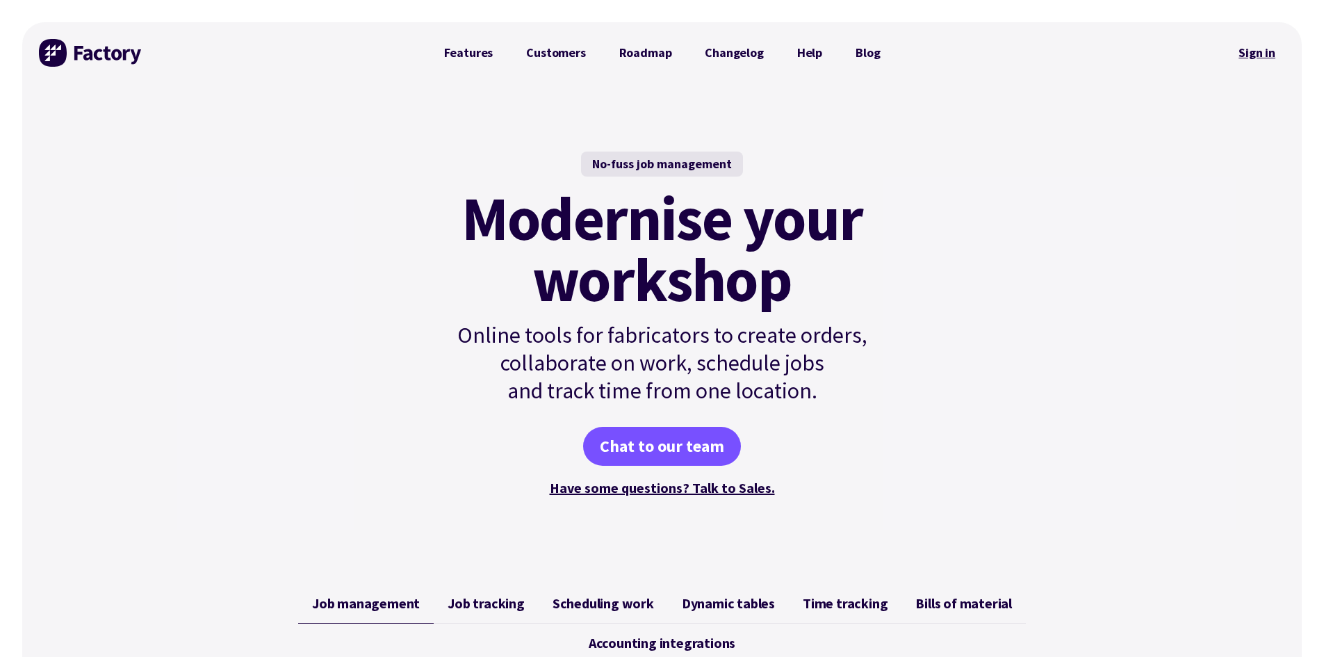
click at [1245, 44] on link "Sign in" at bounding box center [1257, 53] width 56 height 32
click at [478, 58] on link "Features" at bounding box center [468, 53] width 83 height 28
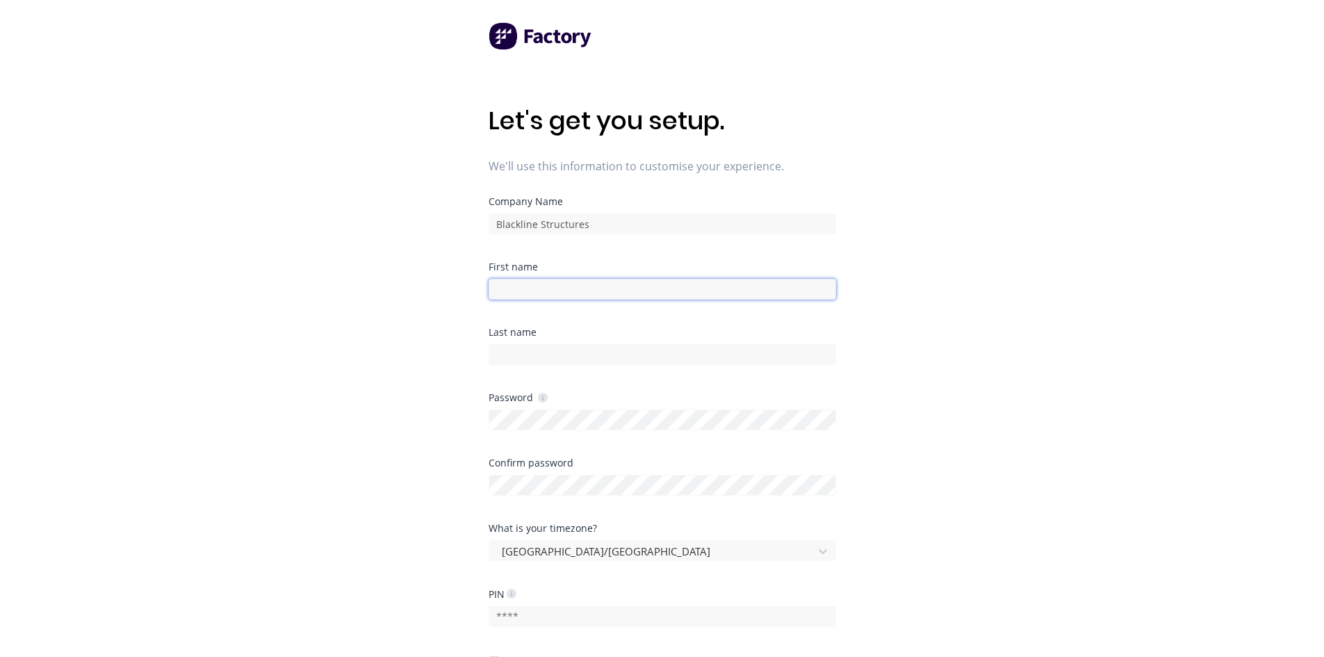
click at [605, 291] on input at bounding box center [662, 289] width 347 height 21
type input "[PERSON_NAME]"
type input "Hryczyszyn"
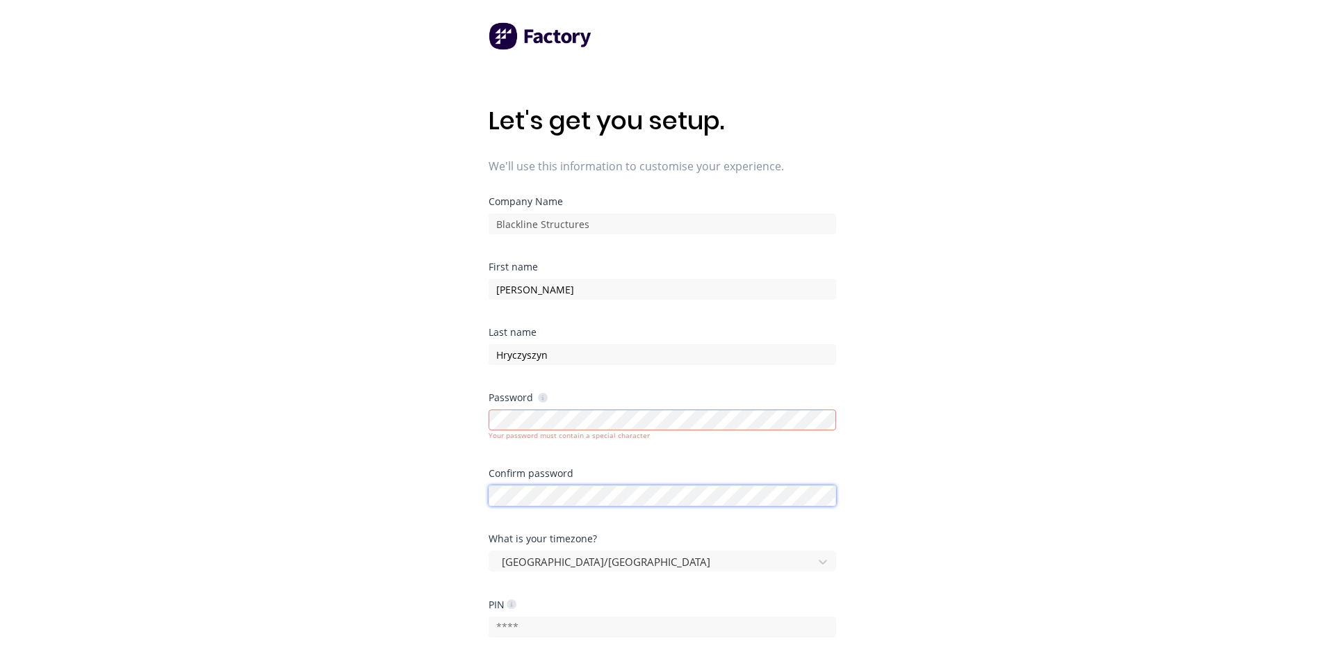
click at [606, 484] on div at bounding box center [662, 494] width 347 height 24
click at [326, 434] on div "Let's get you setup. We'll use this information to customise your experience. C…" at bounding box center [662, 356] width 1324 height 712
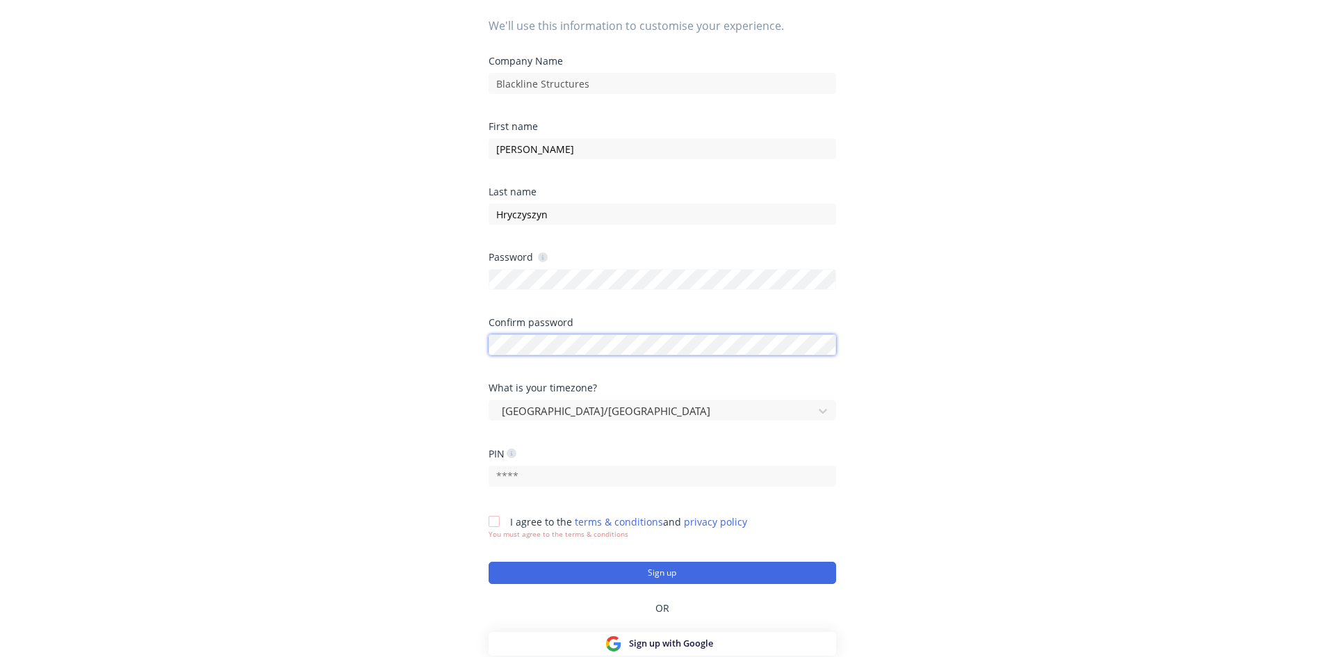
scroll to position [179, 0]
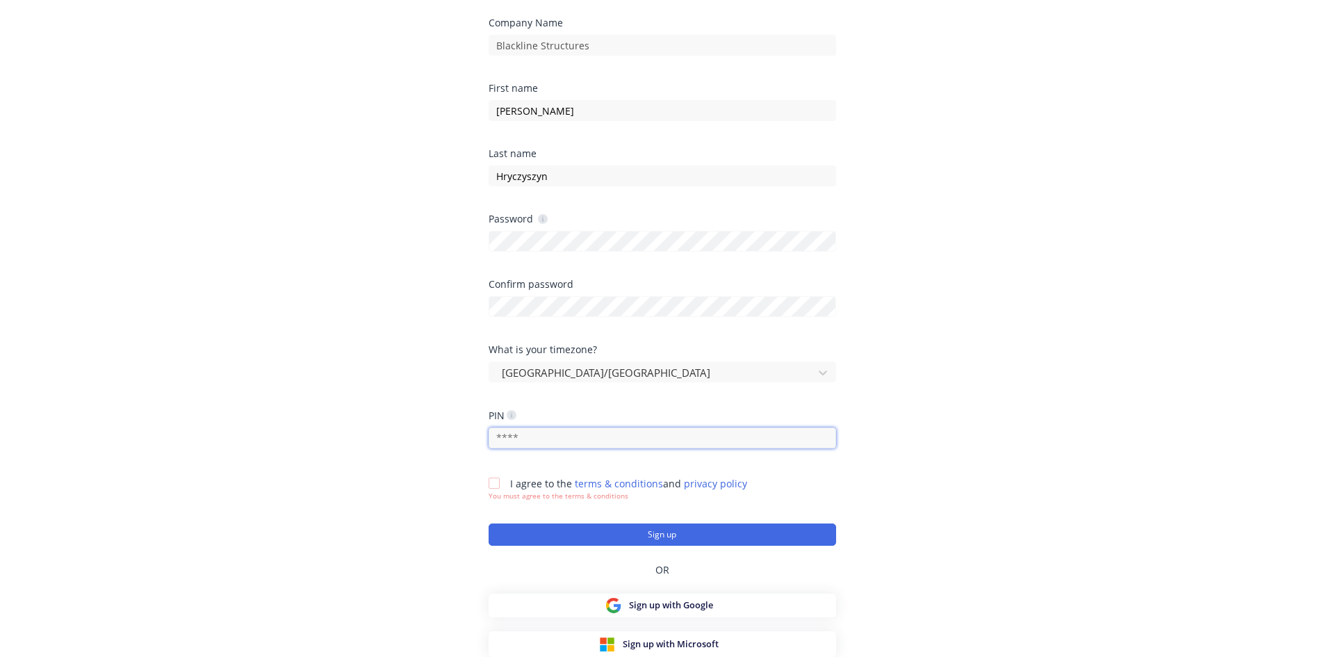
click at [583, 439] on input "text" at bounding box center [662, 437] width 347 height 21
type input "9220"
click at [493, 481] on div at bounding box center [494, 483] width 28 height 28
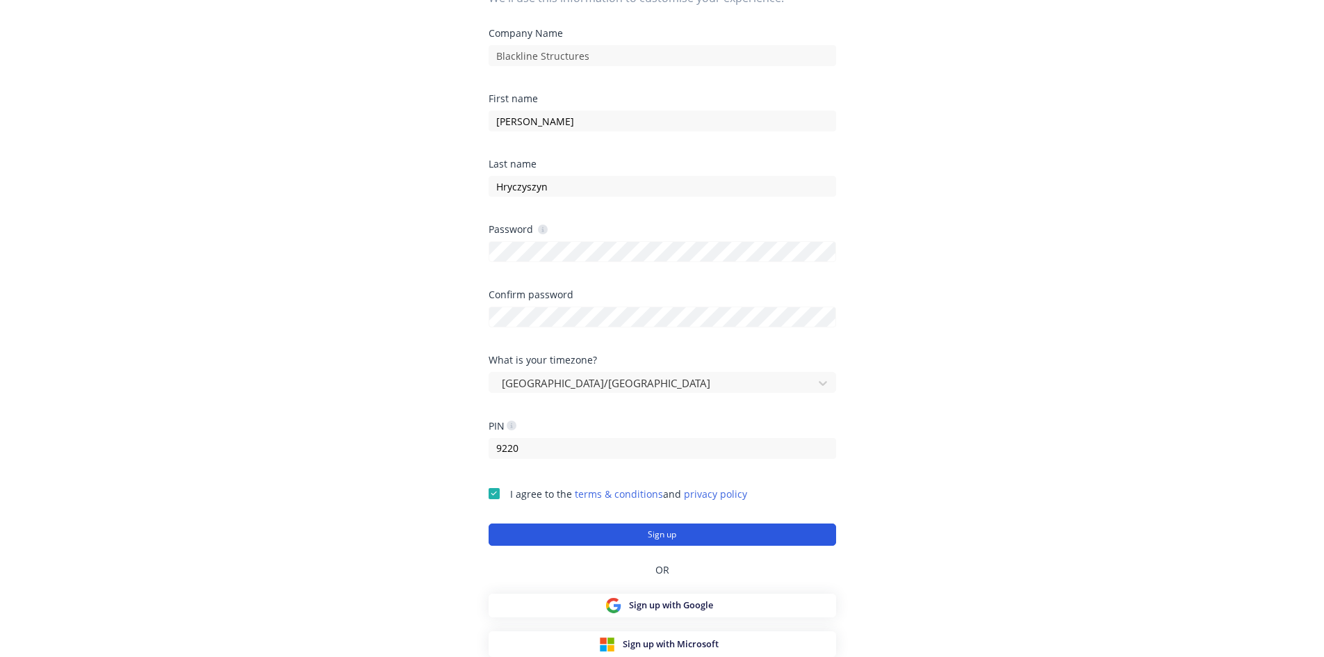
click at [541, 533] on button "Sign up" at bounding box center [662, 534] width 347 height 22
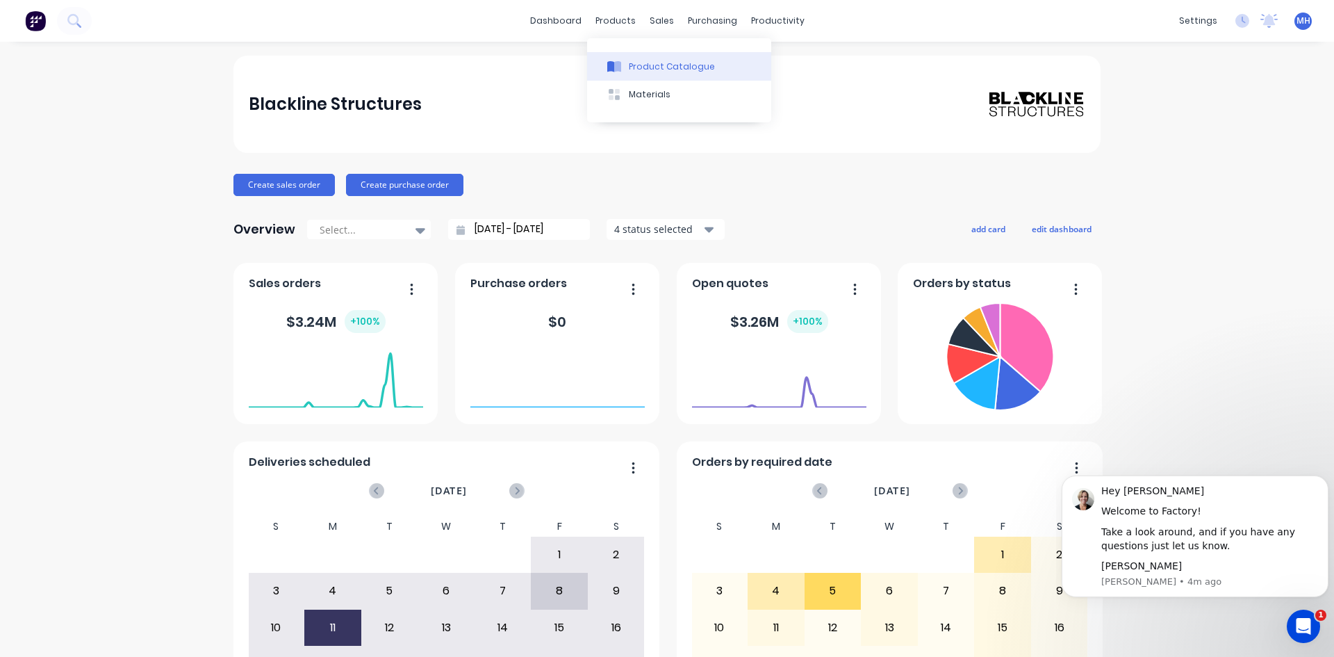
click at [628, 60] on button "Product Catalogue" at bounding box center [679, 66] width 184 height 28
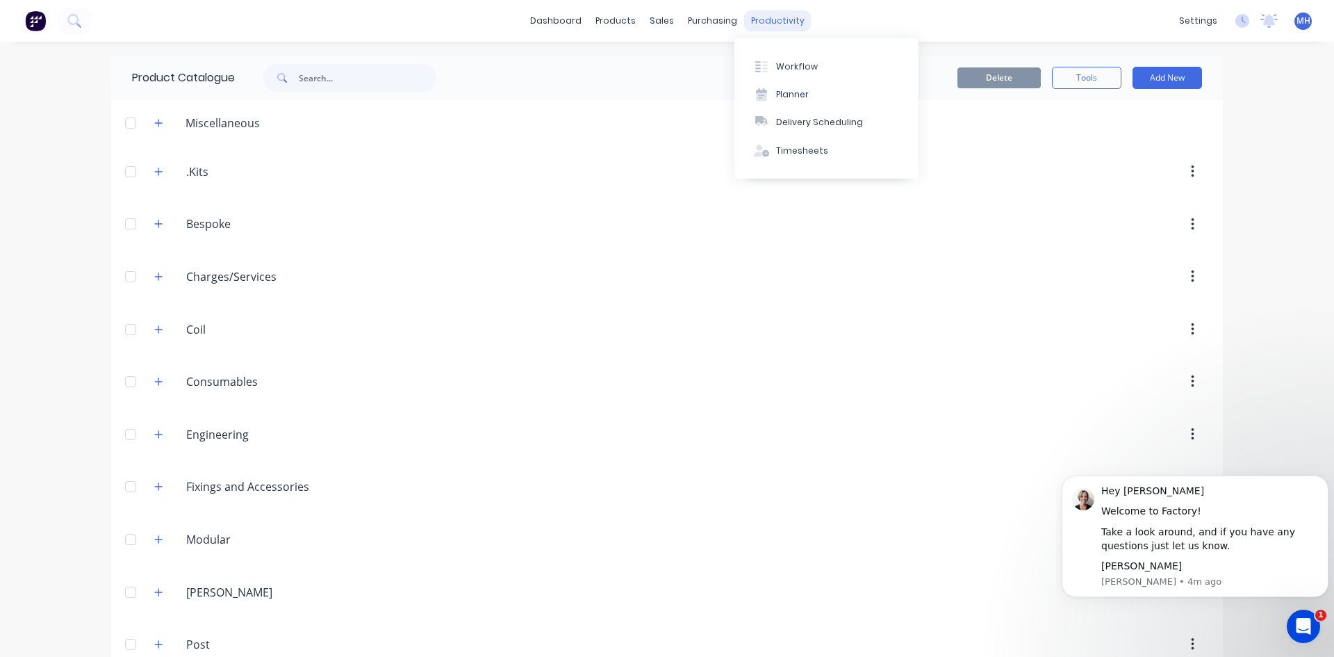
click at [759, 19] on div "productivity" at bounding box center [777, 20] width 67 height 21
click at [770, 60] on div at bounding box center [761, 66] width 21 height 13
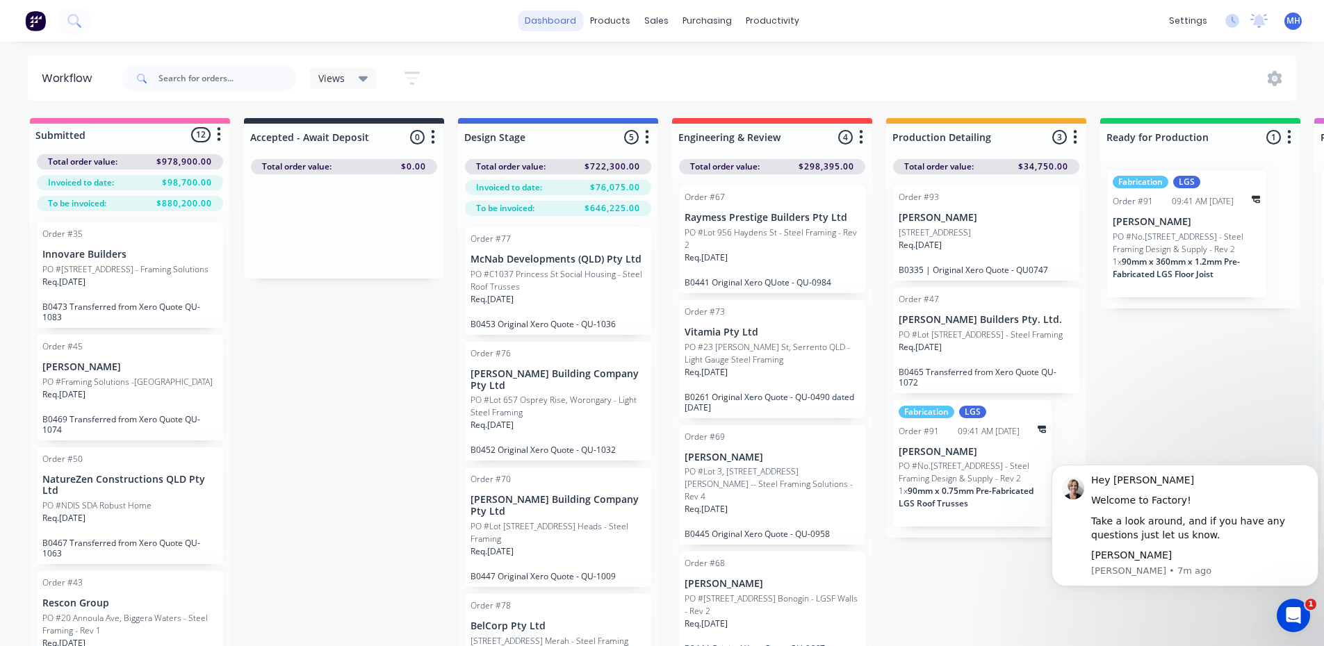
click at [539, 27] on link "dashboard" at bounding box center [550, 20] width 65 height 21
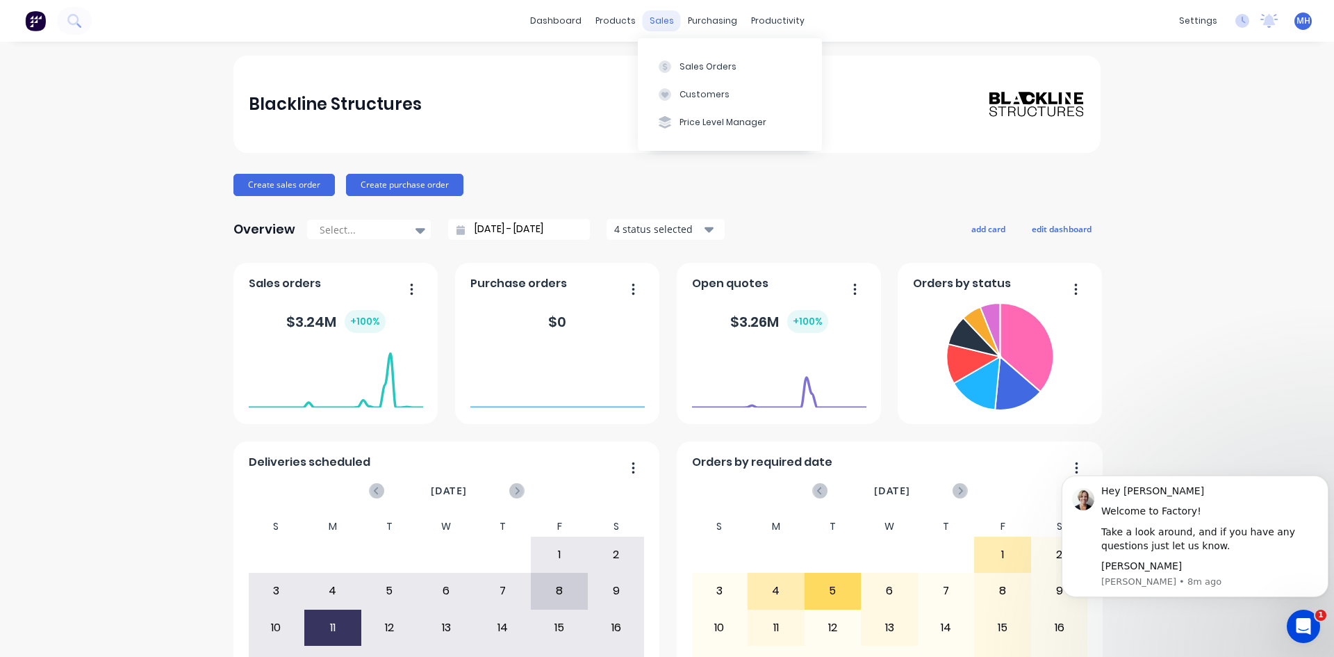
click at [660, 23] on div "sales" at bounding box center [662, 20] width 38 height 21
click at [299, 285] on span "Sales orders" at bounding box center [285, 283] width 72 height 17
click at [402, 288] on button "button" at bounding box center [406, 290] width 29 height 22
click at [276, 283] on span "Sales orders" at bounding box center [285, 283] width 72 height 17
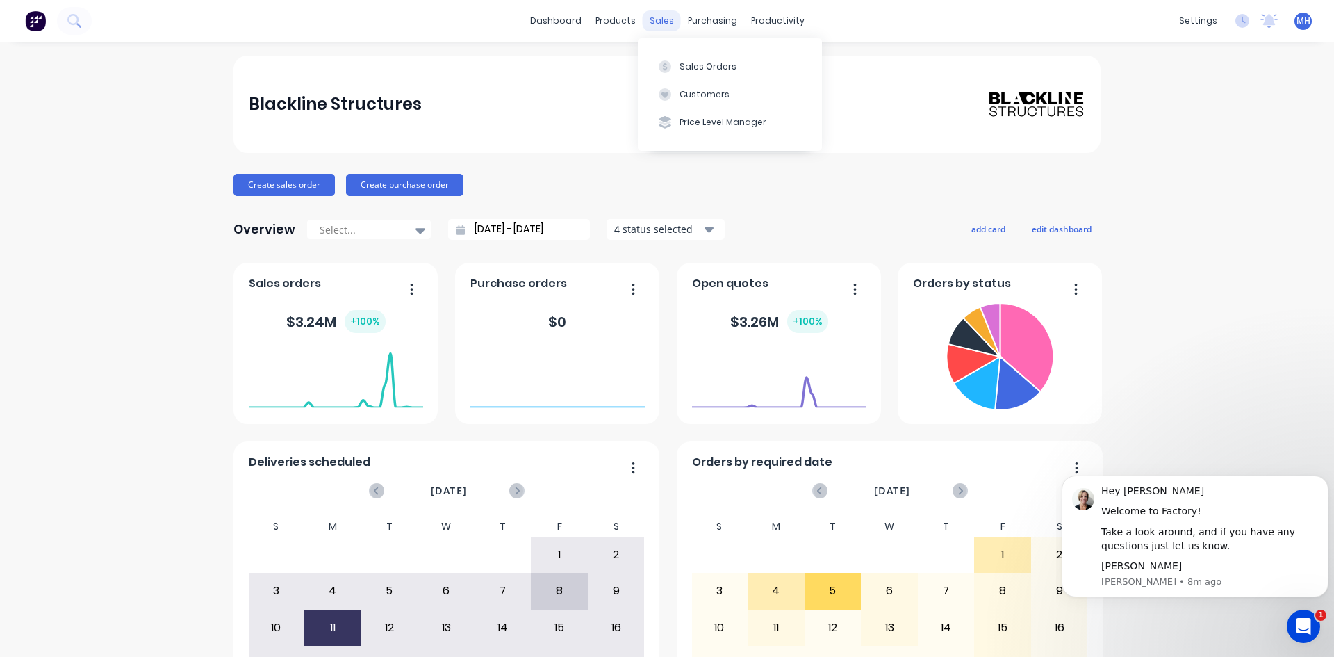
click at [656, 25] on div "sales" at bounding box center [662, 20] width 38 height 21
click at [684, 66] on div "Sales Orders" at bounding box center [708, 66] width 57 height 13
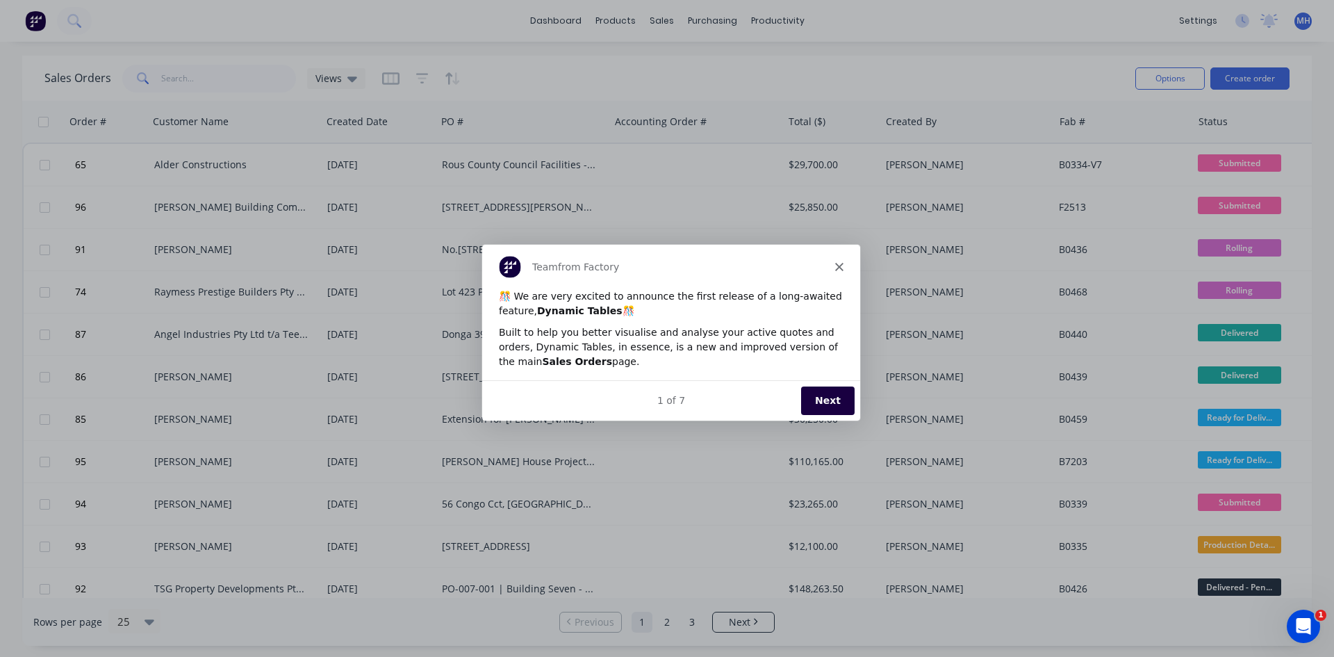
click at [847, 271] on div "Team from Factory" at bounding box center [671, 266] width 378 height 44
click at [840, 265] on polygon "Close" at bounding box center [839, 266] width 8 height 8
